Goal: Find specific page/section: Find specific page/section

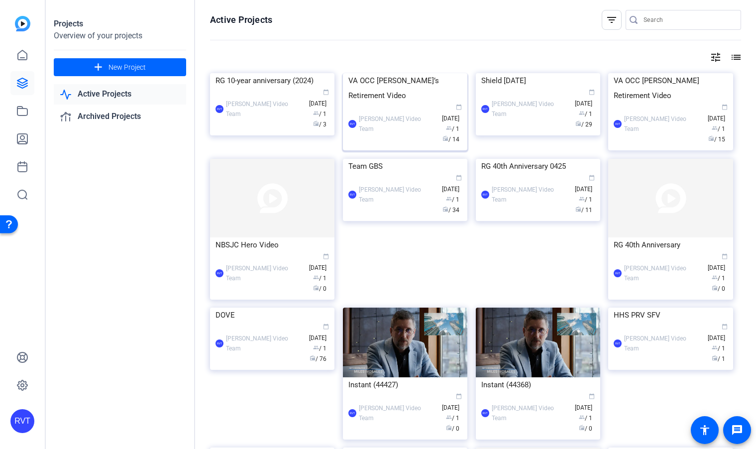
click at [404, 73] on img at bounding box center [405, 73] width 124 height 0
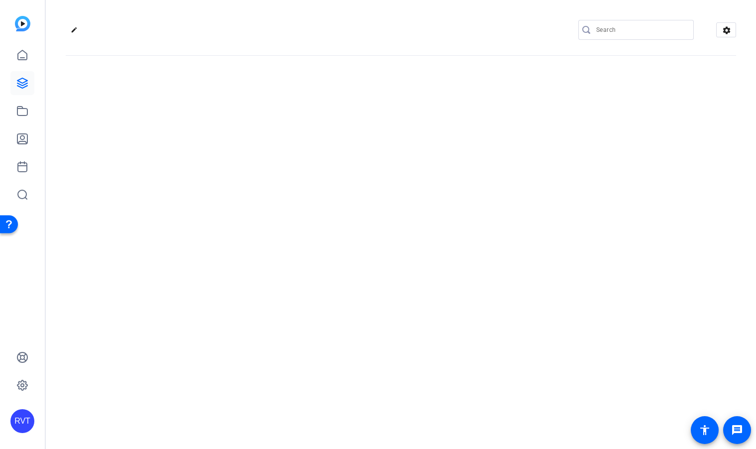
click at [404, 100] on div "edit settings" at bounding box center [401, 224] width 710 height 449
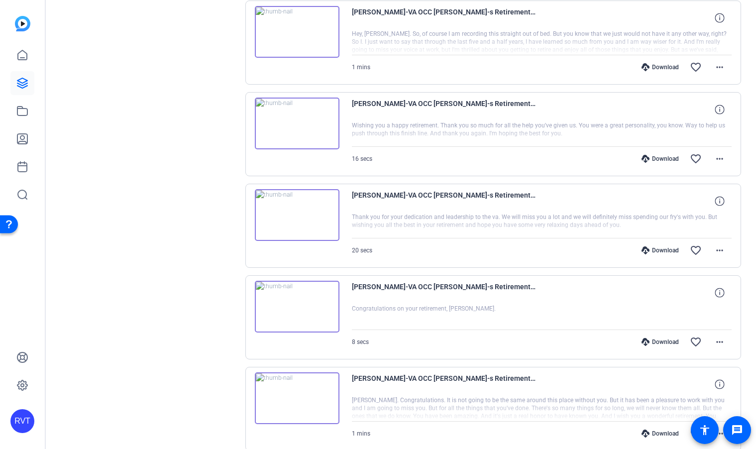
scroll to position [740, 0]
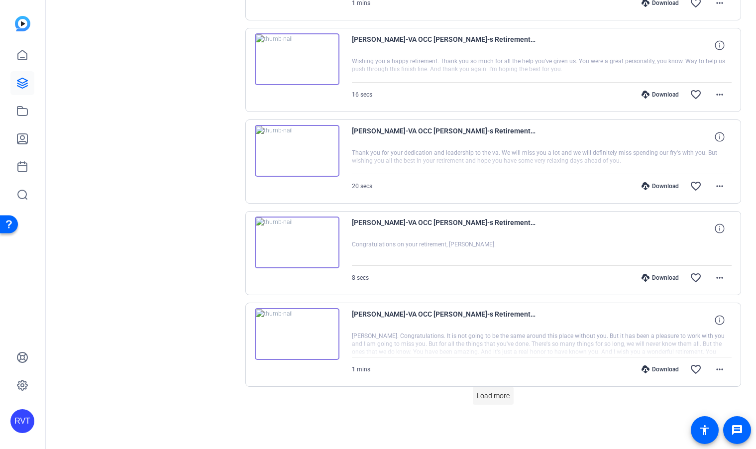
click at [500, 395] on span "Load more" at bounding box center [492, 395] width 33 height 10
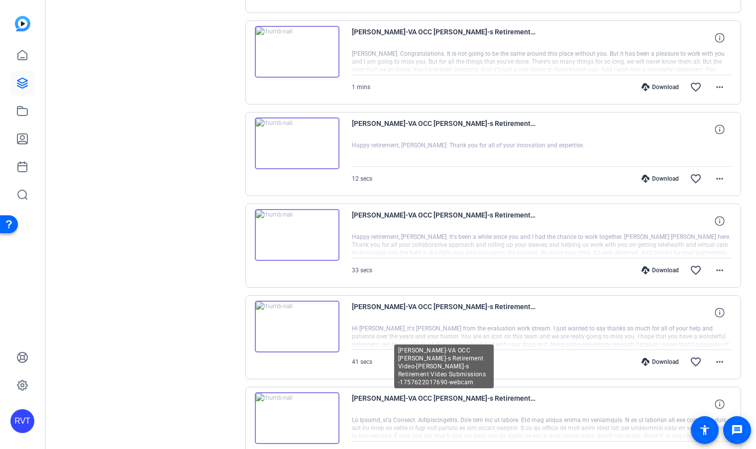
scroll to position [1088, 0]
